Goal: Ask a question

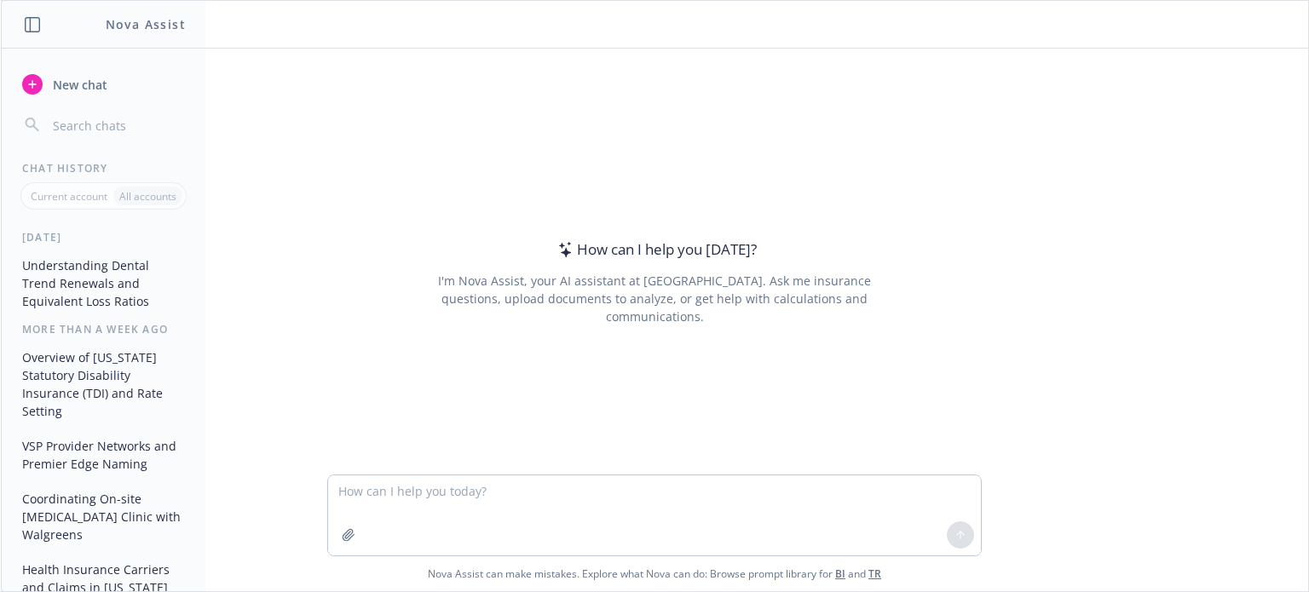
click at [476, 498] on textarea at bounding box center [654, 516] width 653 height 80
type textarea "Does Aetna have a comparable product to UHC's Surest or [PERSON_NAME]'s Simple …"
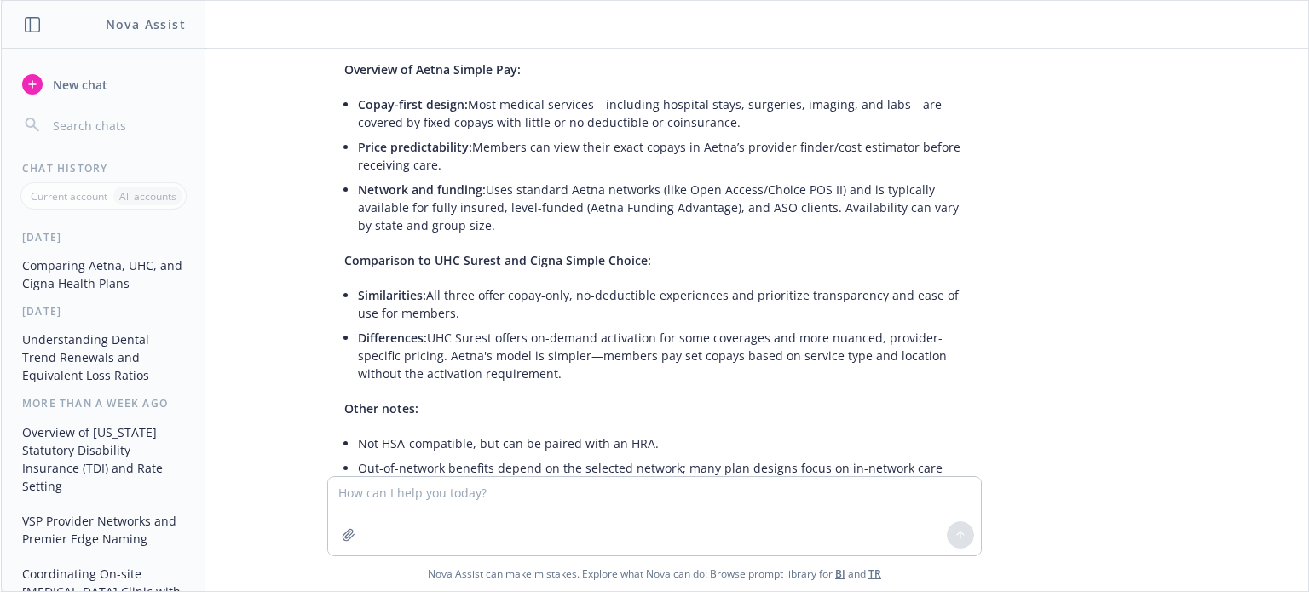
scroll to position [259, 0]
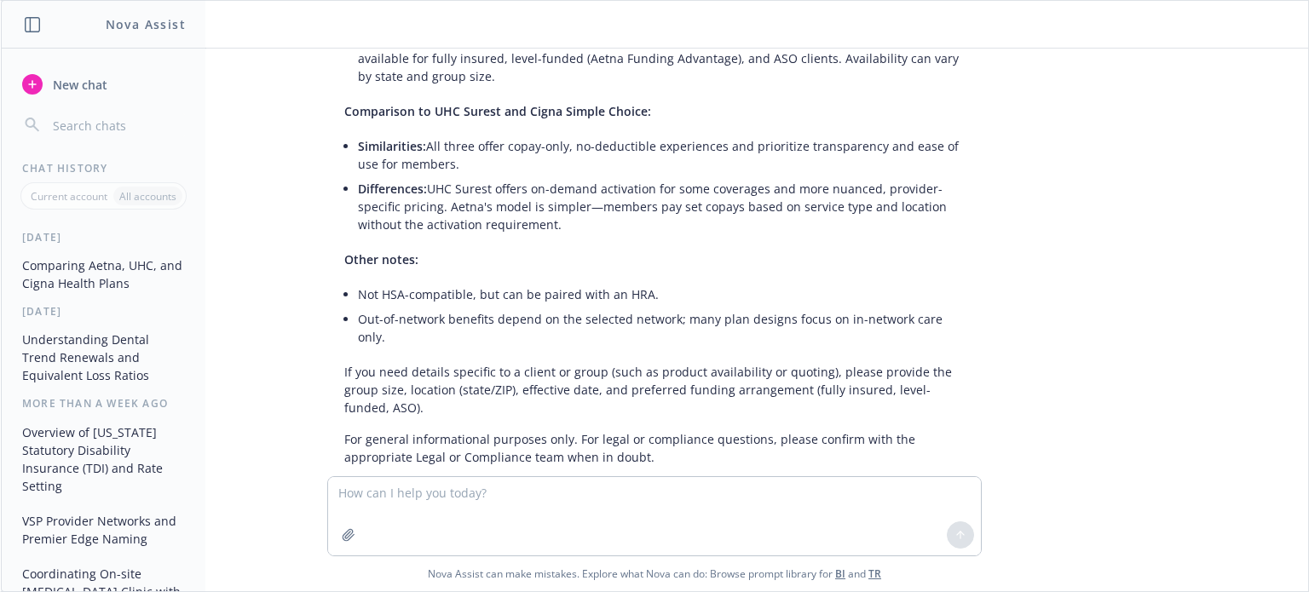
click at [381, 512] on textarea at bounding box center [654, 516] width 653 height 78
type textarea "What about Anthem of [US_STATE]?"
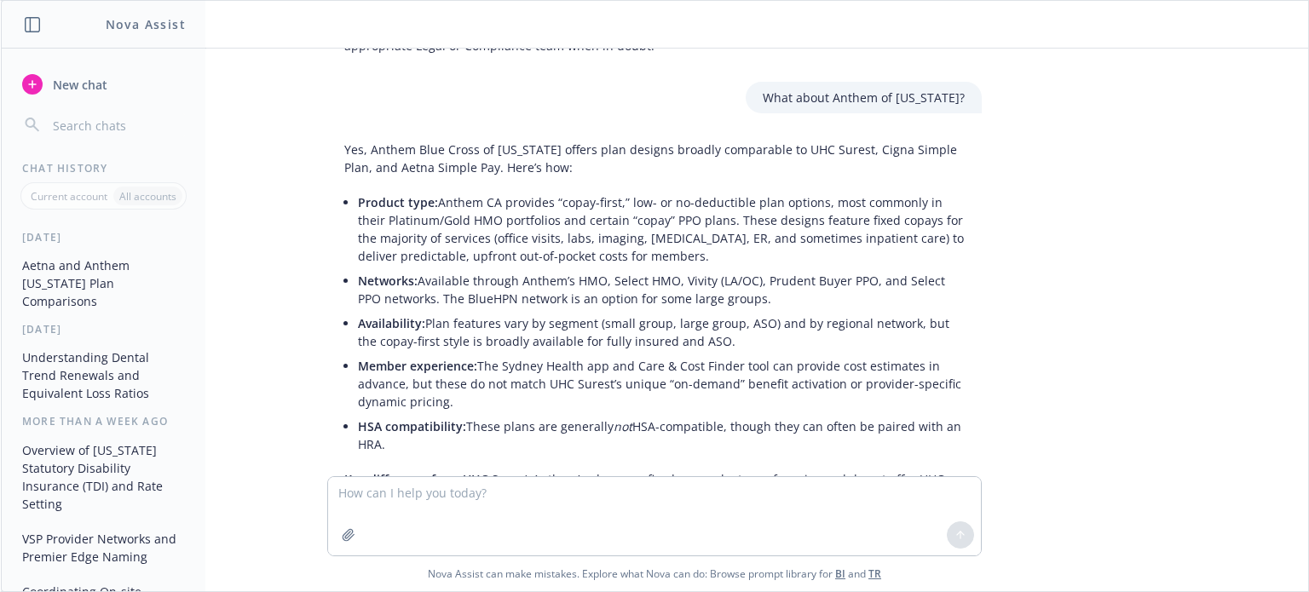
scroll to position [904, 0]
